Goal: Find specific page/section: Find specific page/section

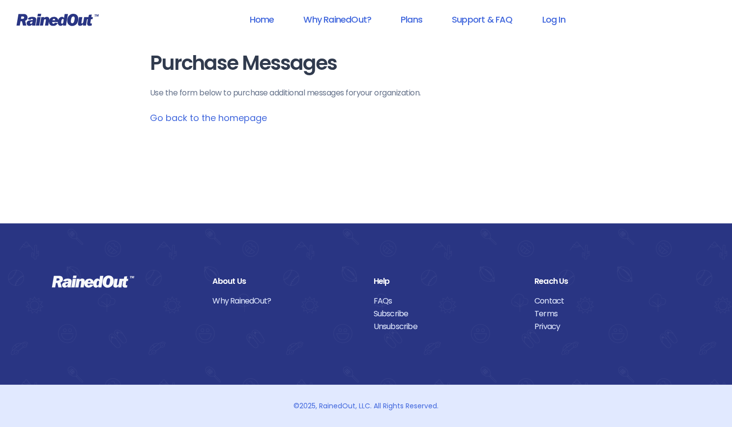
click at [179, 121] on link "Go back to the homepage" at bounding box center [208, 118] width 117 height 12
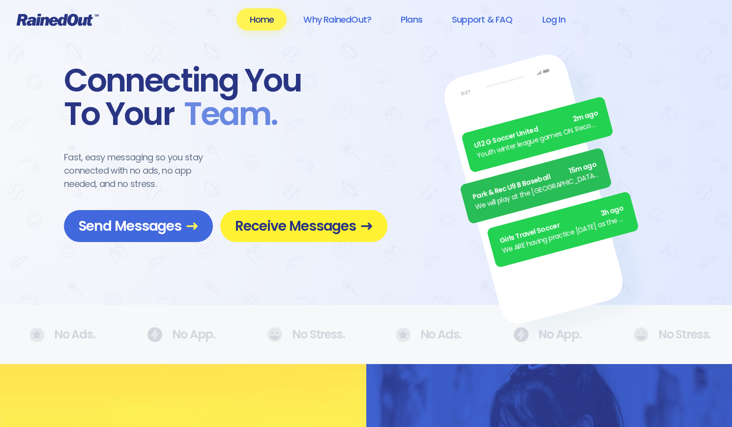
click at [282, 231] on span "Receive Messages" at bounding box center [304, 225] width 138 height 17
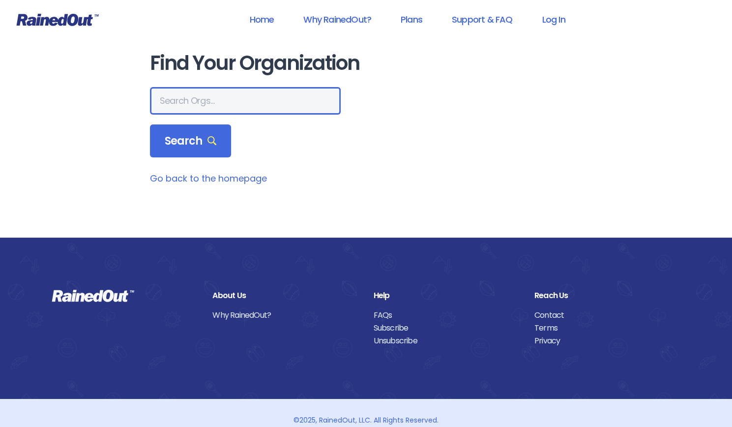
click at [206, 104] on input "text" at bounding box center [245, 101] width 191 height 28
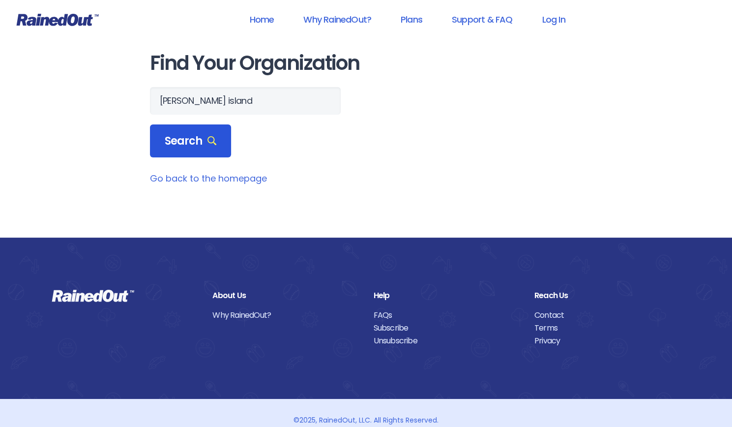
click at [171, 131] on div "Search" at bounding box center [191, 140] width 82 height 33
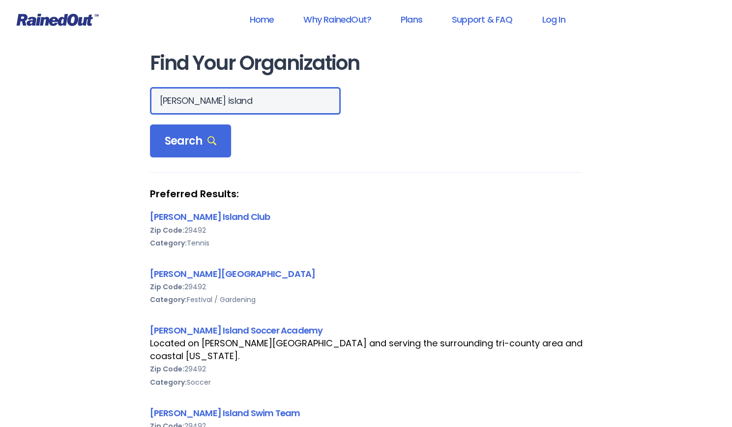
drag, startPoint x: 223, startPoint y: 100, endPoint x: 122, endPoint y: 99, distance: 101.3
type input "DIFLAG"
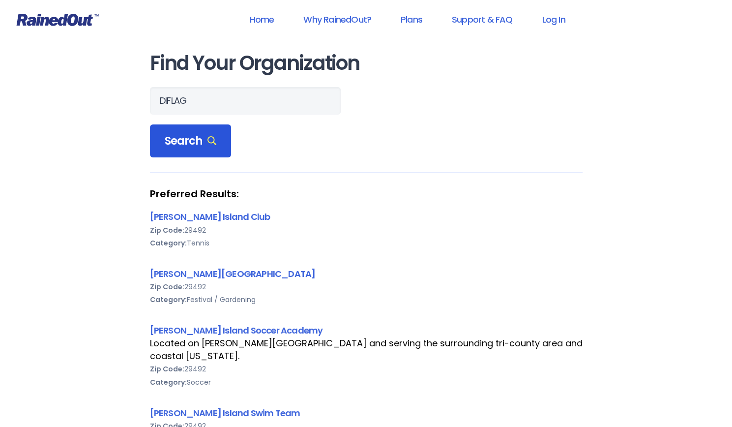
click at [182, 153] on div "Search" at bounding box center [191, 140] width 82 height 33
